Goal: Information Seeking & Learning: Learn about a topic

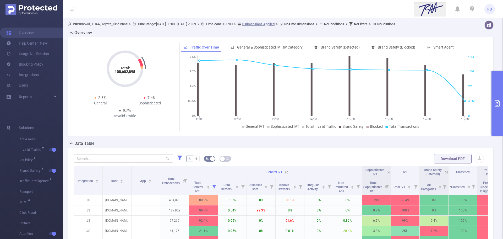
scroll to position [94, 0]
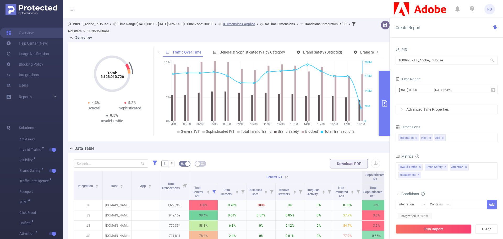
scroll to position [131, 0]
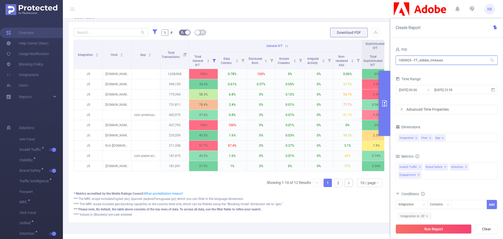
click at [450, 63] on input "1000925 - FT_Adobe_InHouse" at bounding box center [446, 60] width 102 height 9
click at [241, 223] on div "% # Download PDF Integration Host App Total Transactions General IVT Sophistica…" at bounding box center [229, 122] width 322 height 201
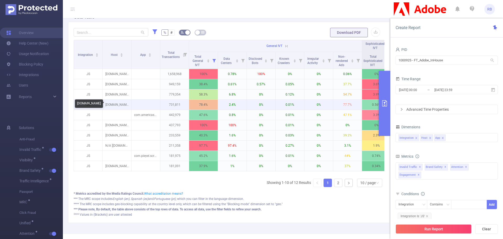
click at [117, 105] on p "newsmax.com" at bounding box center [117, 105] width 29 height 10
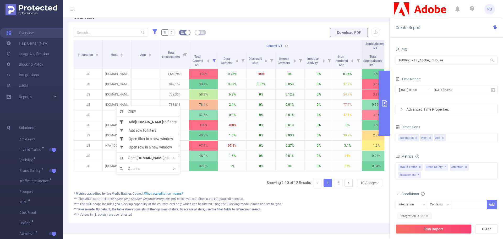
click at [118, 106] on div "Copy Add newsmax.com to filters Add row to filters Open filter in a new window …" at bounding box center [148, 140] width 63 height 68
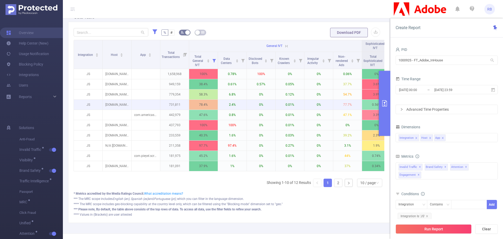
drag, startPoint x: 184, startPoint y: 102, endPoint x: 146, endPoint y: 107, distance: 38.6
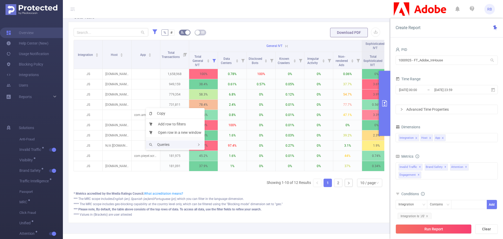
click at [163, 143] on span "Queries" at bounding box center [159, 144] width 20 height 4
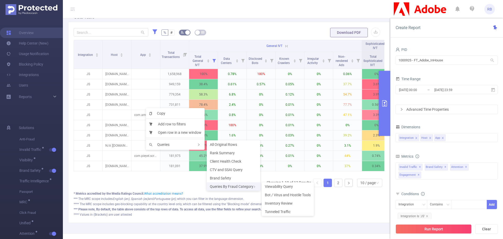
click at [231, 188] on div "Queries By Fraud Category" at bounding box center [233, 186] width 53 height 8
click at [192, 144] on div "Queries" at bounding box center [175, 144] width 59 height 8
click at [277, 188] on li "Viewability Query" at bounding box center [288, 186] width 52 height 8
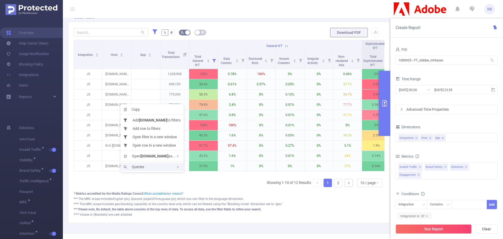
click at [143, 164] on span "Queries" at bounding box center [134, 166] width 20 height 4
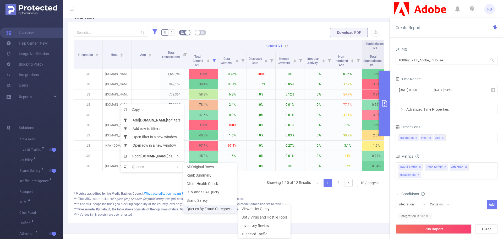
click at [211, 207] on div "Queries By Fraud Category" at bounding box center [209, 208] width 53 height 8
click at [251, 208] on span "Viewability Query" at bounding box center [255, 208] width 28 height 4
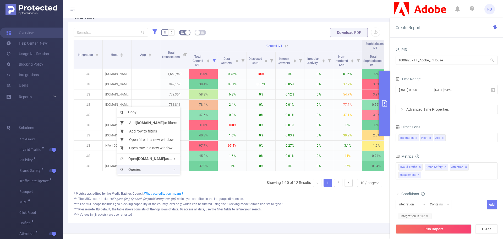
click at [138, 166] on div "Queries" at bounding box center [148, 169] width 63 height 8
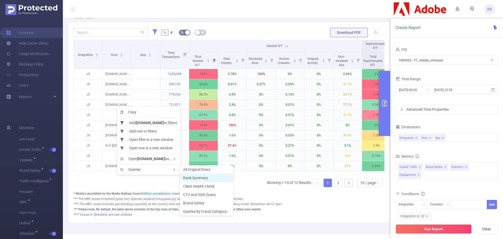
click at [205, 177] on span "Rank Summary" at bounding box center [195, 177] width 25 height 4
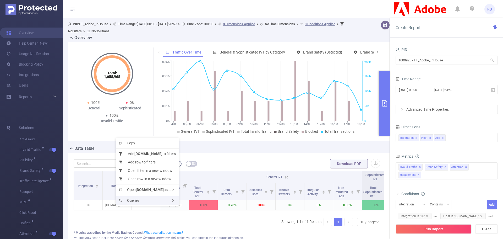
click at [122, 203] on div "Queries" at bounding box center [147, 200] width 63 height 8
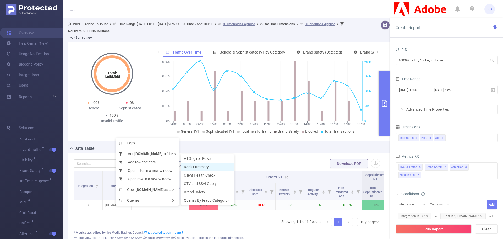
click at [199, 167] on span "Rank Summary" at bounding box center [196, 166] width 25 height 4
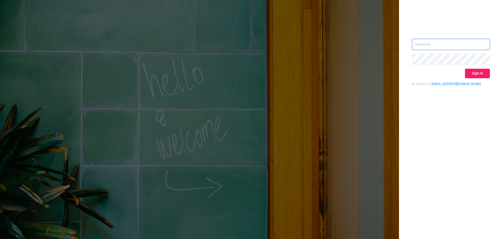
type input "[EMAIL_ADDRESS][DOMAIN_NAME]"
click at [467, 73] on button "Sign in" at bounding box center [477, 73] width 25 height 9
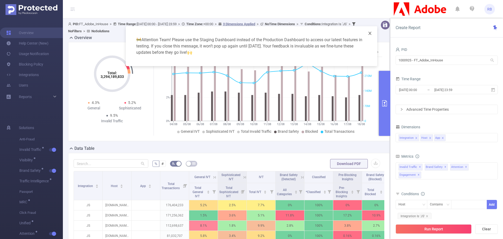
click at [368, 34] on icon "icon: close" at bounding box center [370, 33] width 4 height 4
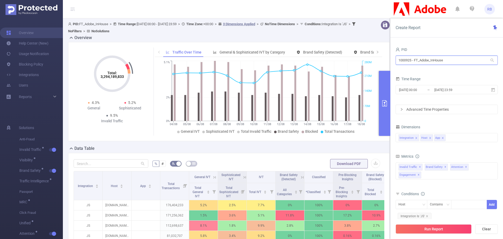
click at [461, 64] on input "1000925 - FT_Adobe_InHouse" at bounding box center [446, 60] width 102 height 9
click at [460, 146] on form "Dimensions Integration Host App Metrics Total General IVT Data Centers Disclose…" at bounding box center [446, 189] width 102 height 133
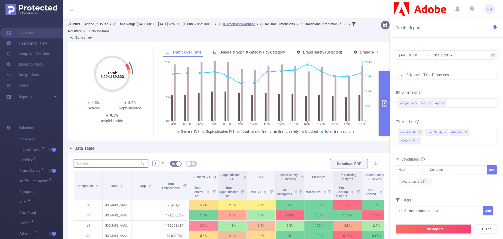
click at [125, 166] on input "text" at bounding box center [111, 163] width 75 height 8
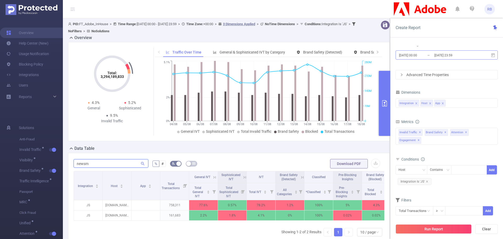
type input "newsm"
click at [417, 57] on input "2025-08-04 00:00" at bounding box center [419, 55] width 42 height 7
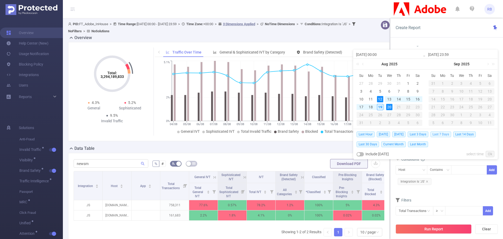
click at [443, 133] on span "Last 7 Days" at bounding box center [440, 134] width 21 height 6
type input "2025-08-12 00:00"
type input "2025-08-19 23:59"
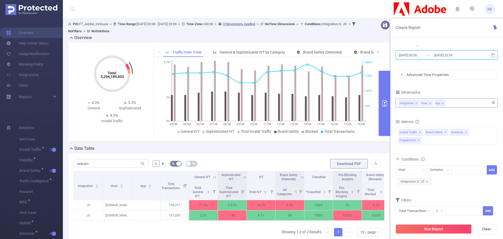
click at [442, 103] on icon "icon: close" at bounding box center [443, 103] width 2 height 2
click at [457, 165] on div at bounding box center [469, 169] width 30 height 9
type input "newsmax"
click at [439, 226] on button "Run Report" at bounding box center [433, 228] width 76 height 9
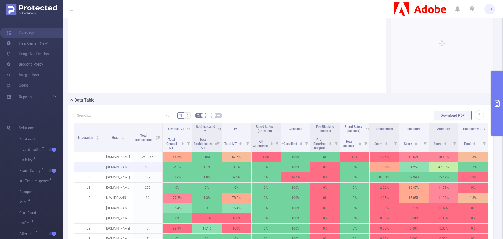
scroll to position [52, 0]
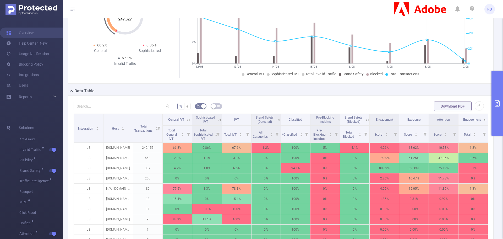
click at [190, 120] on icon at bounding box center [188, 119] width 5 height 5
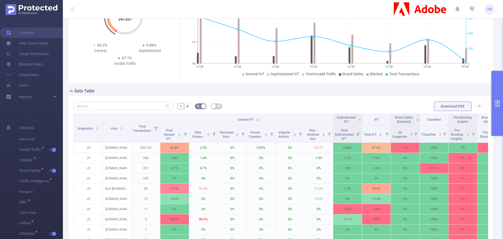
click at [497, 105] on icon "primary" at bounding box center [497, 103] width 5 height 6
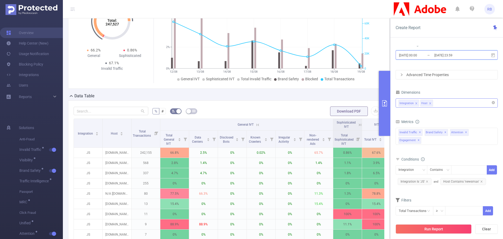
click at [444, 59] on span "2025-08-12 00:00 _ 2025-08-19 23:59" at bounding box center [446, 54] width 102 height 9
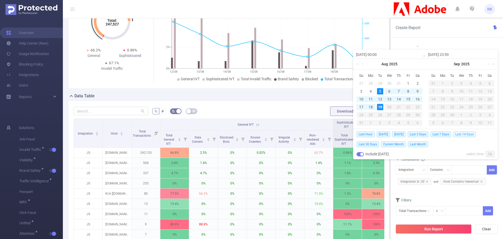
click at [465, 135] on span "Last 14 Days" at bounding box center [464, 134] width 23 height 6
type input "2025-08-05 00:00"
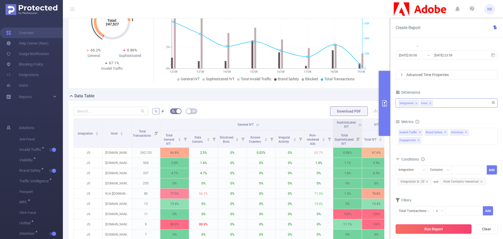
click at [437, 229] on button "Run Report" at bounding box center [433, 228] width 76 height 9
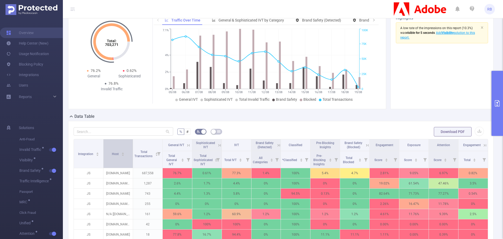
scroll to position [52, 0]
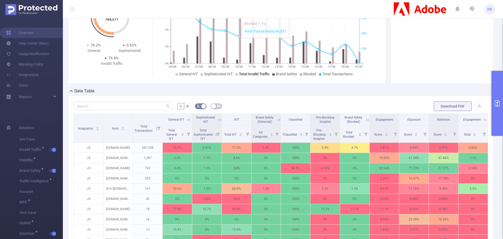
click at [189, 119] on icon at bounding box center [188, 119] width 2 height 2
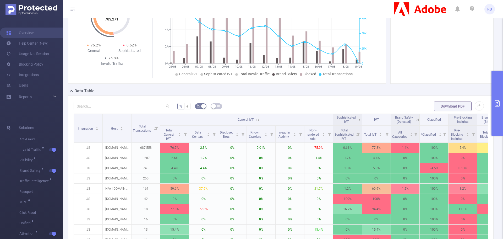
click at [503, 115] on button "primary" at bounding box center [497, 103] width 12 height 65
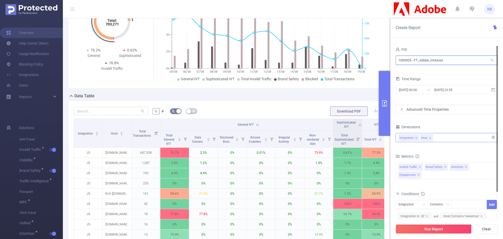
click at [429, 64] on input "1000925 - FT_Adobe_InHouse" at bounding box center [446, 60] width 102 height 9
click at [429, 60] on input "1000925 - FT_Adobe_InHouse" at bounding box center [446, 60] width 102 height 9
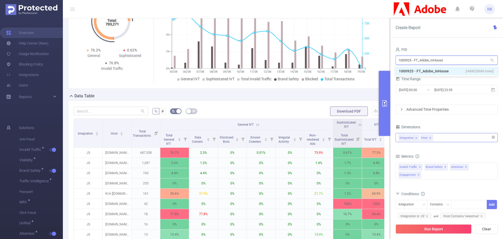
click at [429, 60] on input "1000925 - FT_Adobe_InHouse" at bounding box center [446, 60] width 102 height 9
type input "fa"
click at [425, 71] on li "1000933 - FT_FanDuel 55K [27K rows]" at bounding box center [446, 71] width 102 height 8
click at [428, 212] on span "Integration Is 'JS'" at bounding box center [415, 215] width 34 height 7
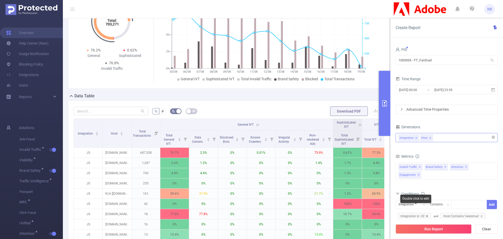
click at [426, 214] on icon "icon: close" at bounding box center [427, 215] width 3 height 3
click at [438, 214] on icon "icon: close" at bounding box center [438, 215] width 3 height 3
click at [436, 226] on button "Run Report" at bounding box center [433, 228] width 76 height 9
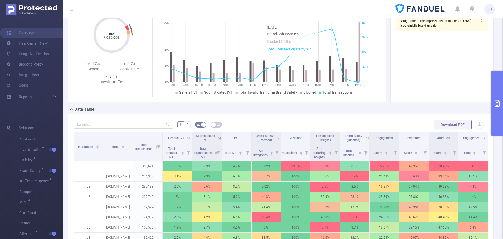
scroll to position [26, 0]
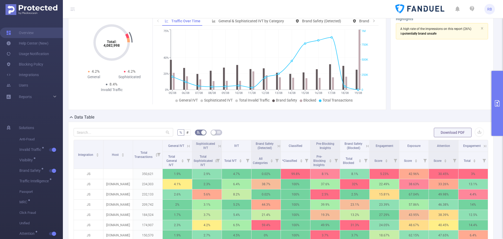
click at [500, 102] on icon "primary" at bounding box center [497, 103] width 6 height 6
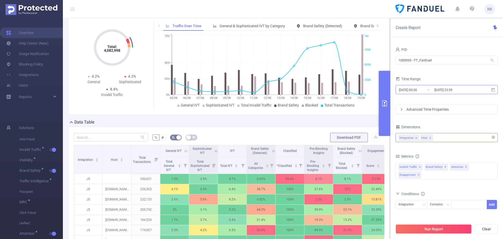
click at [423, 89] on input "2025-08-05 00:00" at bounding box center [419, 89] width 42 height 7
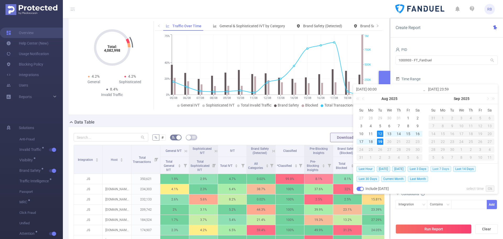
click at [445, 168] on span "Last 7 Days" at bounding box center [440, 169] width 21 height 6
type input "2025-08-12 00:00"
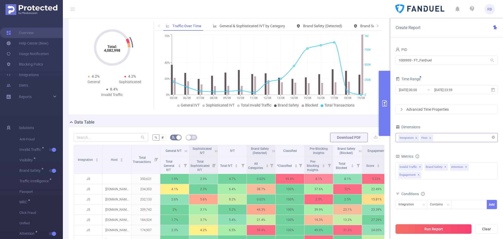
click at [447, 230] on button "Run Report" at bounding box center [433, 228] width 76 height 9
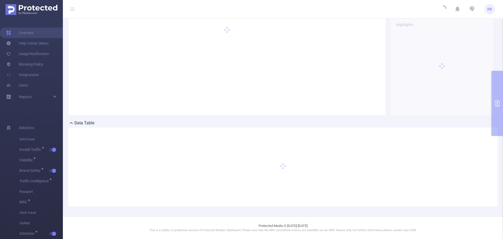
scroll to position [20, 0]
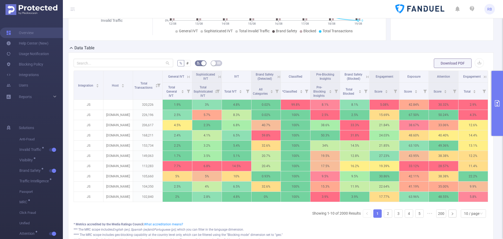
scroll to position [99, 0]
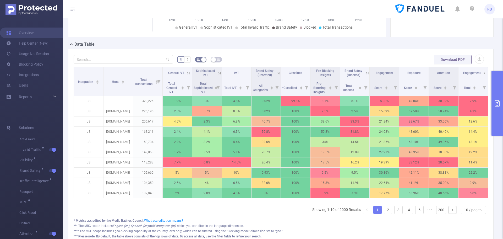
click at [363, 72] on icon at bounding box center [366, 72] width 6 height 5
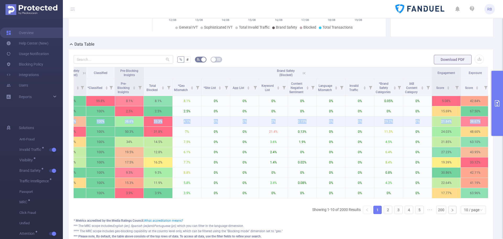
scroll to position [0, 198]
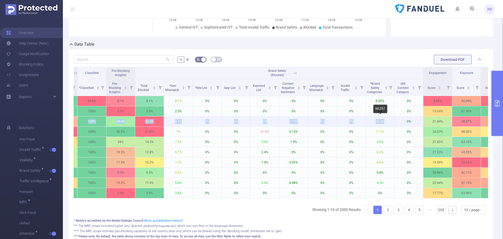
drag, startPoint x: 106, startPoint y: 120, endPoint x: 387, endPoint y: 123, distance: 281.5
click at [387, 123] on tr "JS nypost.com 206,617 4.5% 2.3% 6.8% 40.7% 100% 38.6% 33.3% 4.1% 0% 0% 2% 0.15%…" at bounding box center [207, 121] width 663 height 10
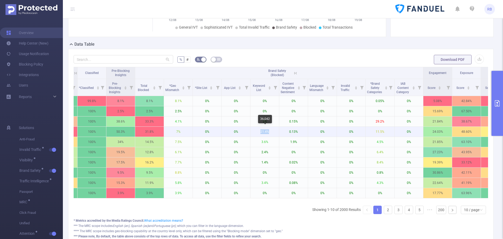
drag, startPoint x: 253, startPoint y: 134, endPoint x: 274, endPoint y: 134, distance: 21.0
click at [274, 134] on p "21.4%" at bounding box center [264, 131] width 29 height 10
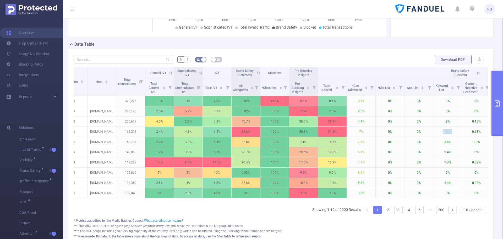
scroll to position [0, 0]
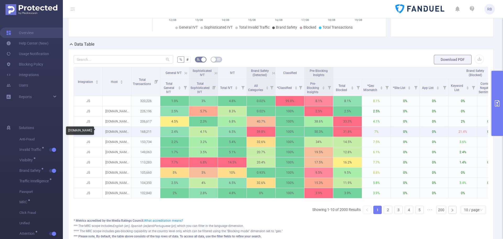
click at [117, 131] on p "[DOMAIN_NAME]" at bounding box center [117, 131] width 29 height 10
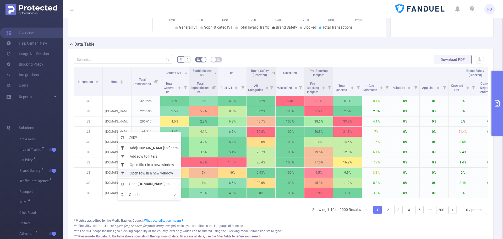
click at [169, 173] on li "Open row in a new window" at bounding box center [149, 173] width 63 height 8
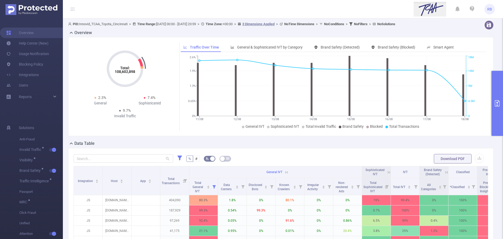
scroll to position [94, 0]
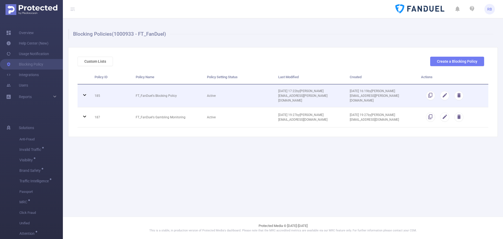
click at [85, 92] on icon at bounding box center [84, 95] width 6 height 6
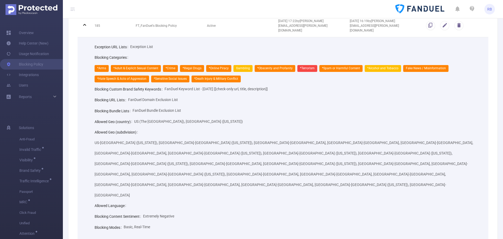
scroll to position [40, 0]
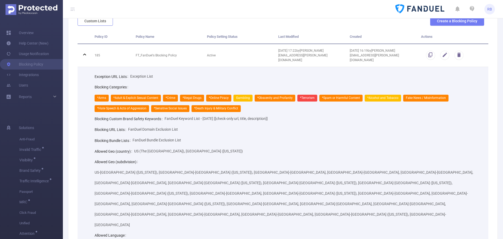
click at [94, 23] on button "Custom Lists" at bounding box center [95, 20] width 35 height 9
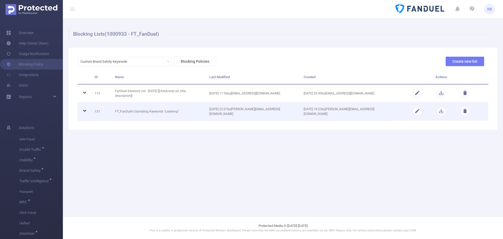
click at [82, 110] on icon at bounding box center [84, 110] width 6 height 6
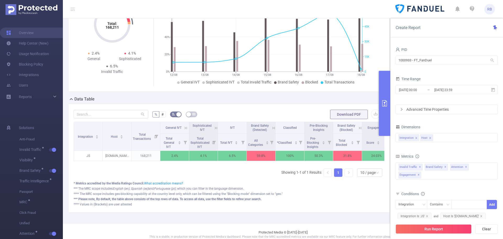
scroll to position [60, 0]
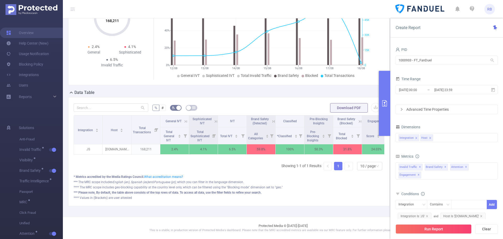
click at [273, 119] on icon at bounding box center [273, 121] width 5 height 5
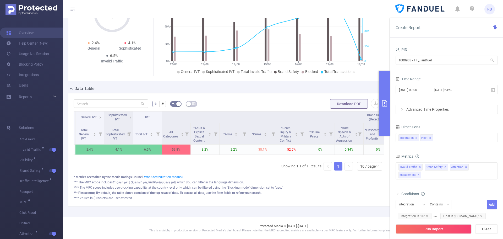
scroll to position [0, 207]
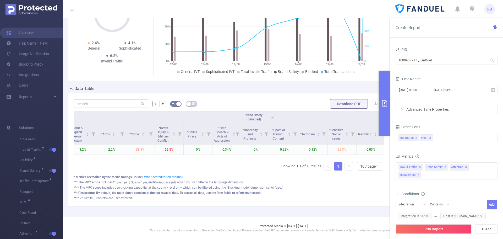
click at [273, 117] on icon at bounding box center [272, 117] width 2 height 2
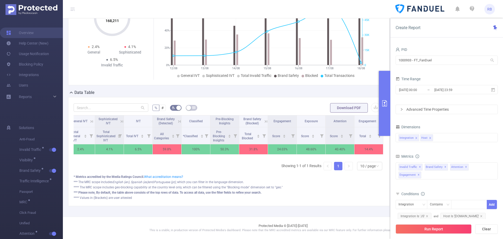
scroll to position [0, 98]
click at [263, 119] on icon at bounding box center [265, 121] width 5 height 5
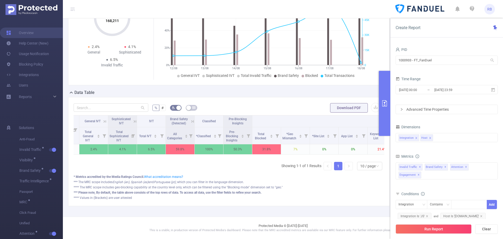
scroll to position [0, 0]
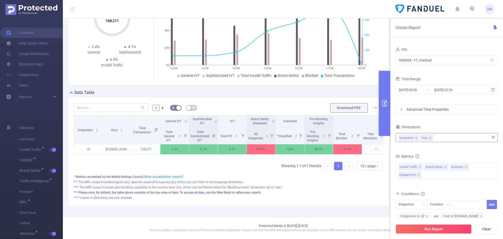
click at [441, 140] on div "Integration Host" at bounding box center [446, 137] width 96 height 9
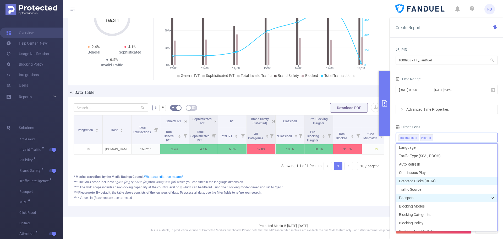
scroll to position [149, 0]
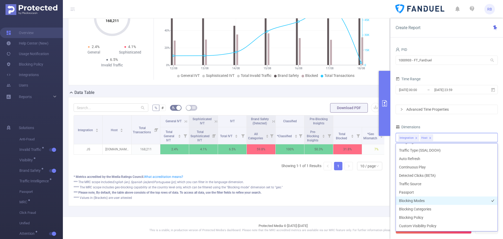
click at [417, 202] on li "Blocking Modes" at bounding box center [447, 200] width 102 height 8
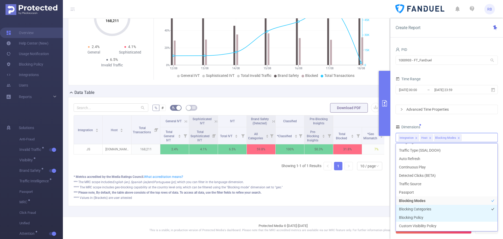
click at [418, 210] on li "Blocking Categories" at bounding box center [447, 209] width 102 height 8
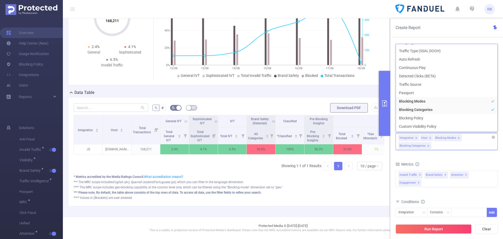
click at [434, 146] on div "Integration Host Blocking Modes Blocking Categories" at bounding box center [446, 141] width 102 height 17
click at [430, 119] on li "Blocking Policy" at bounding box center [447, 118] width 102 height 8
click at [420, 229] on button "Run Report" at bounding box center [433, 228] width 76 height 9
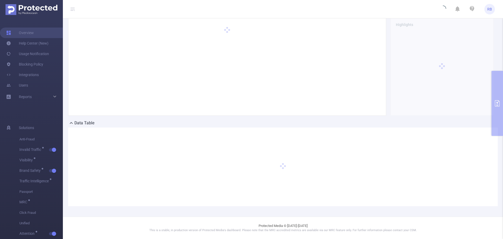
scroll to position [20, 0]
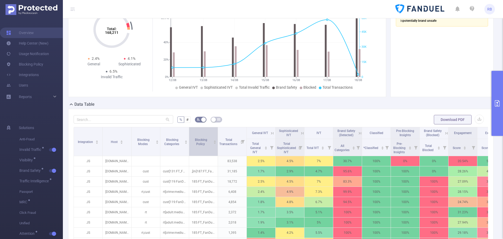
scroll to position [99, 0]
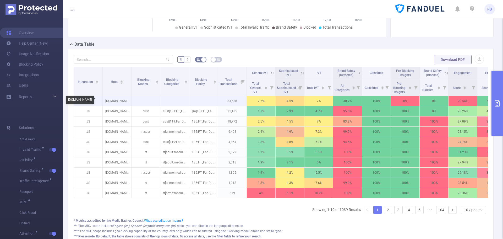
click at [121, 100] on p "[DOMAIN_NAME]" at bounding box center [117, 101] width 29 height 10
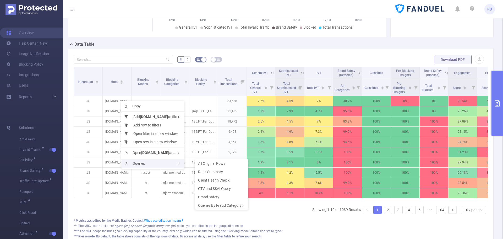
click at [142, 163] on span "Queries" at bounding box center [134, 163] width 20 height 4
click at [209, 198] on span "Brand Safety" at bounding box center [208, 197] width 21 height 4
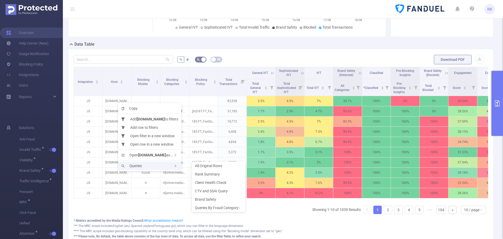
click at [129, 166] on span "Queries" at bounding box center [131, 165] width 20 height 4
click at [207, 204] on div "Queries By Fraud Category" at bounding box center [218, 207] width 53 height 8
click at [145, 164] on div "Queries" at bounding box center [149, 165] width 63 height 8
click at [218, 206] on div "Queries By Fraud Category" at bounding box center [218, 207] width 53 height 8
click at [262, 224] on span "Inventory Review" at bounding box center [264, 224] width 28 height 4
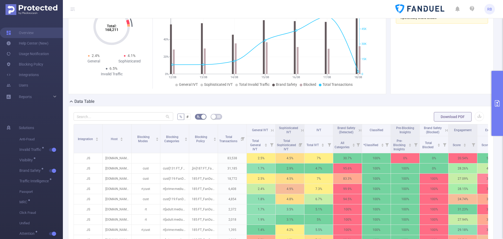
scroll to position [0, 0]
